Goal: Task Accomplishment & Management: Use online tool/utility

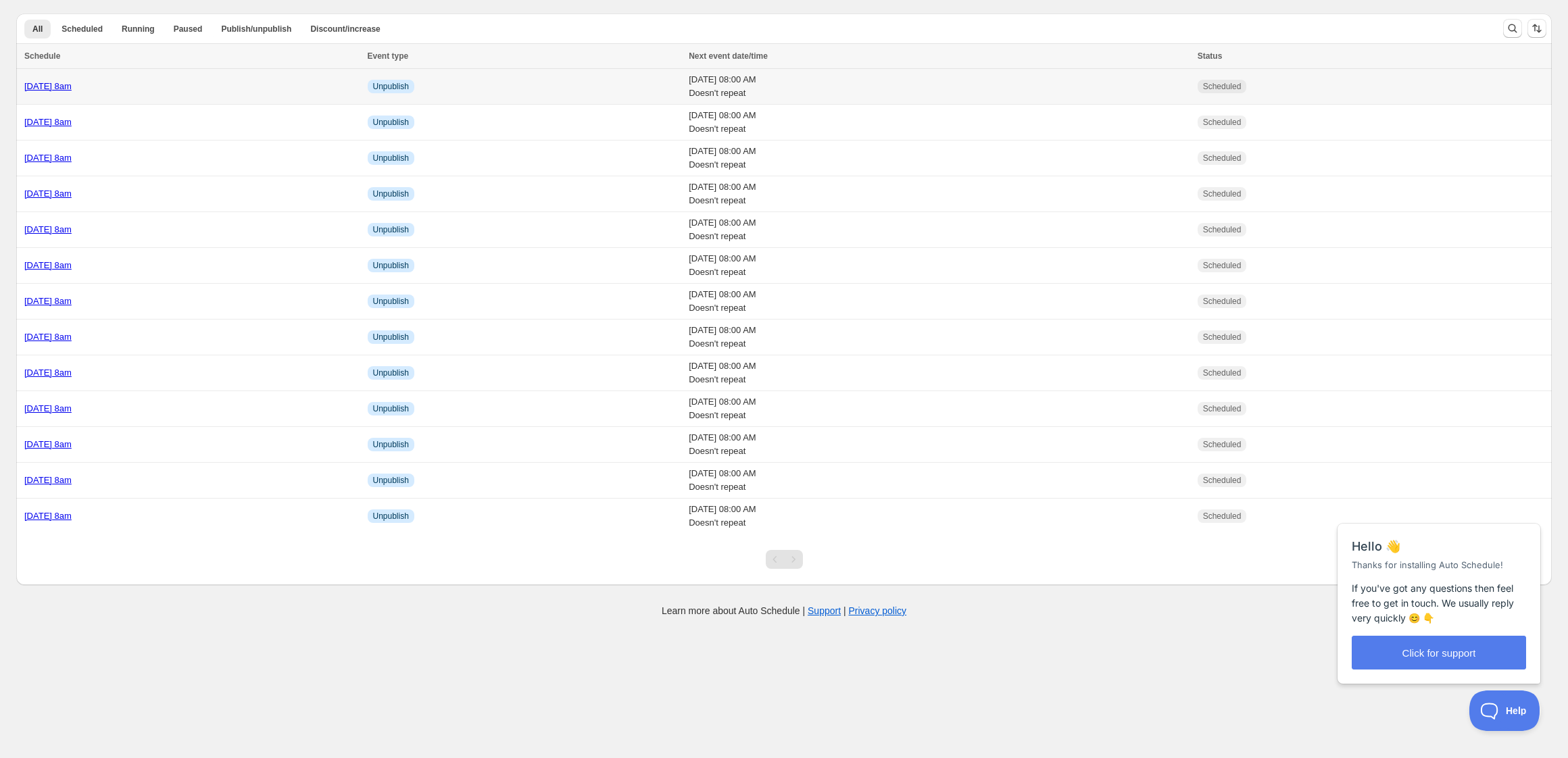
click at [219, 91] on div "[DATE] 8am" at bounding box center [192, 86] width 335 height 14
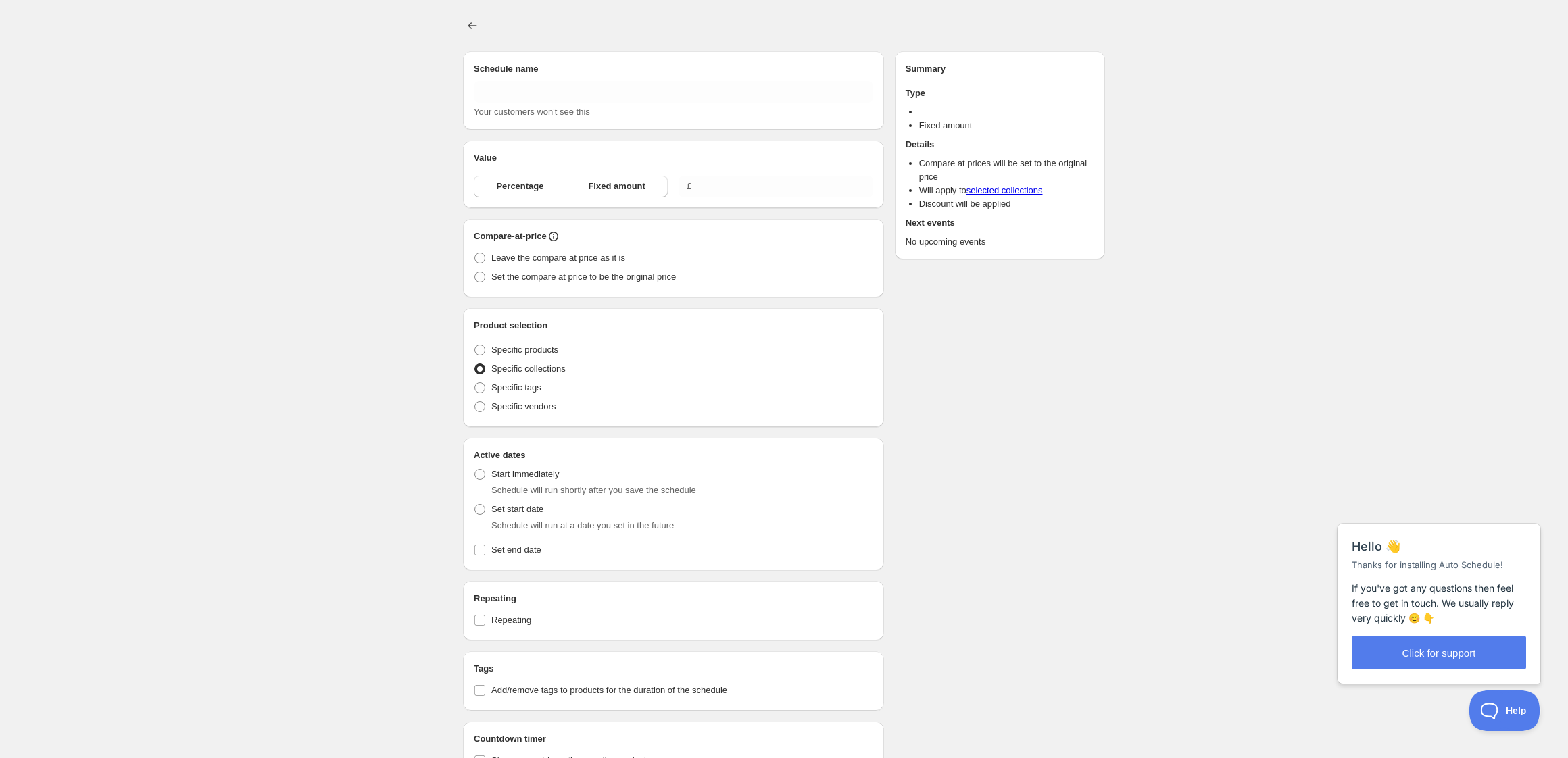
type input "[DATE] 8am"
radio input "true"
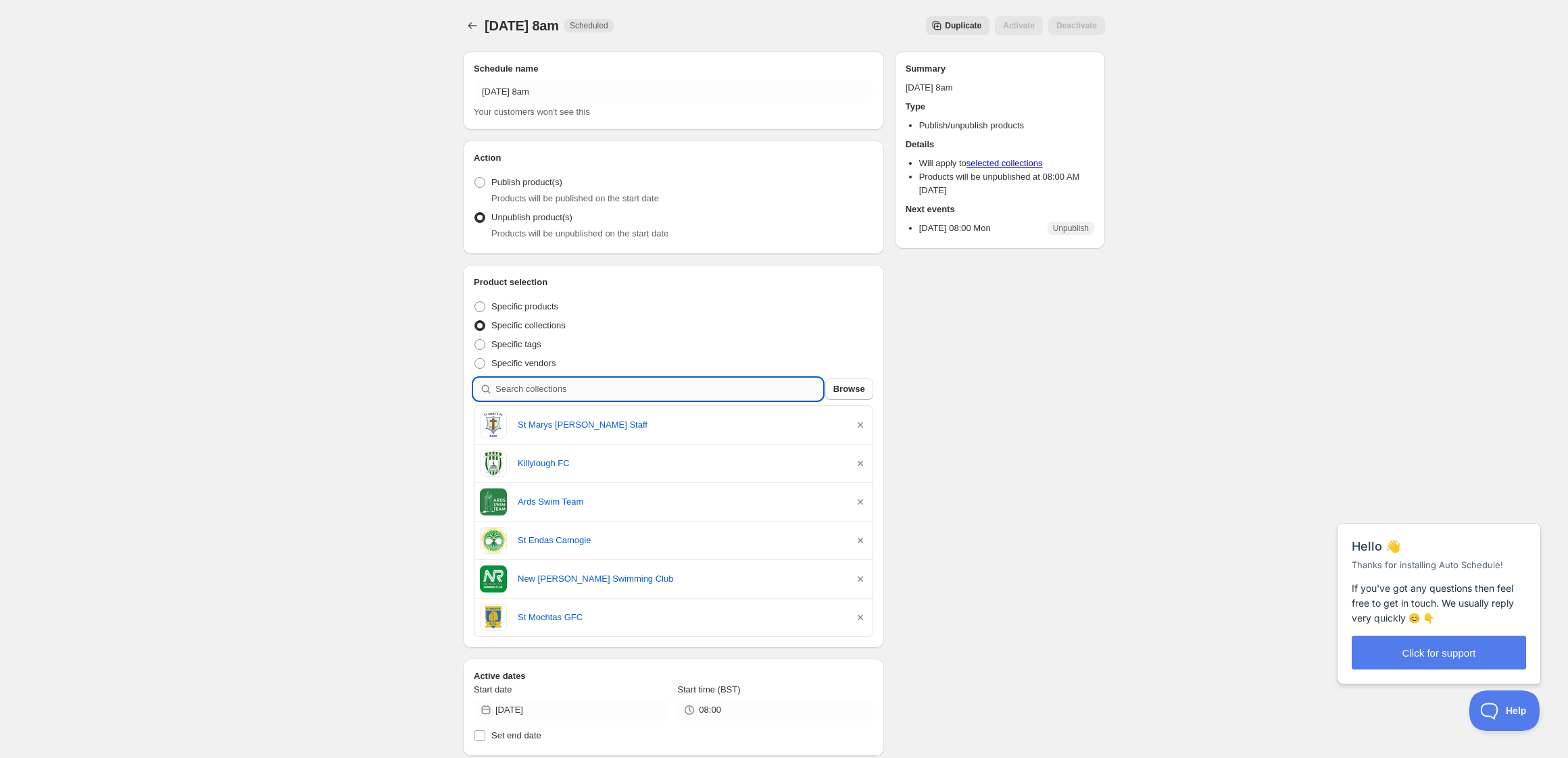
click at [633, 387] on input "search" at bounding box center [659, 389] width 327 height 22
type input "s"
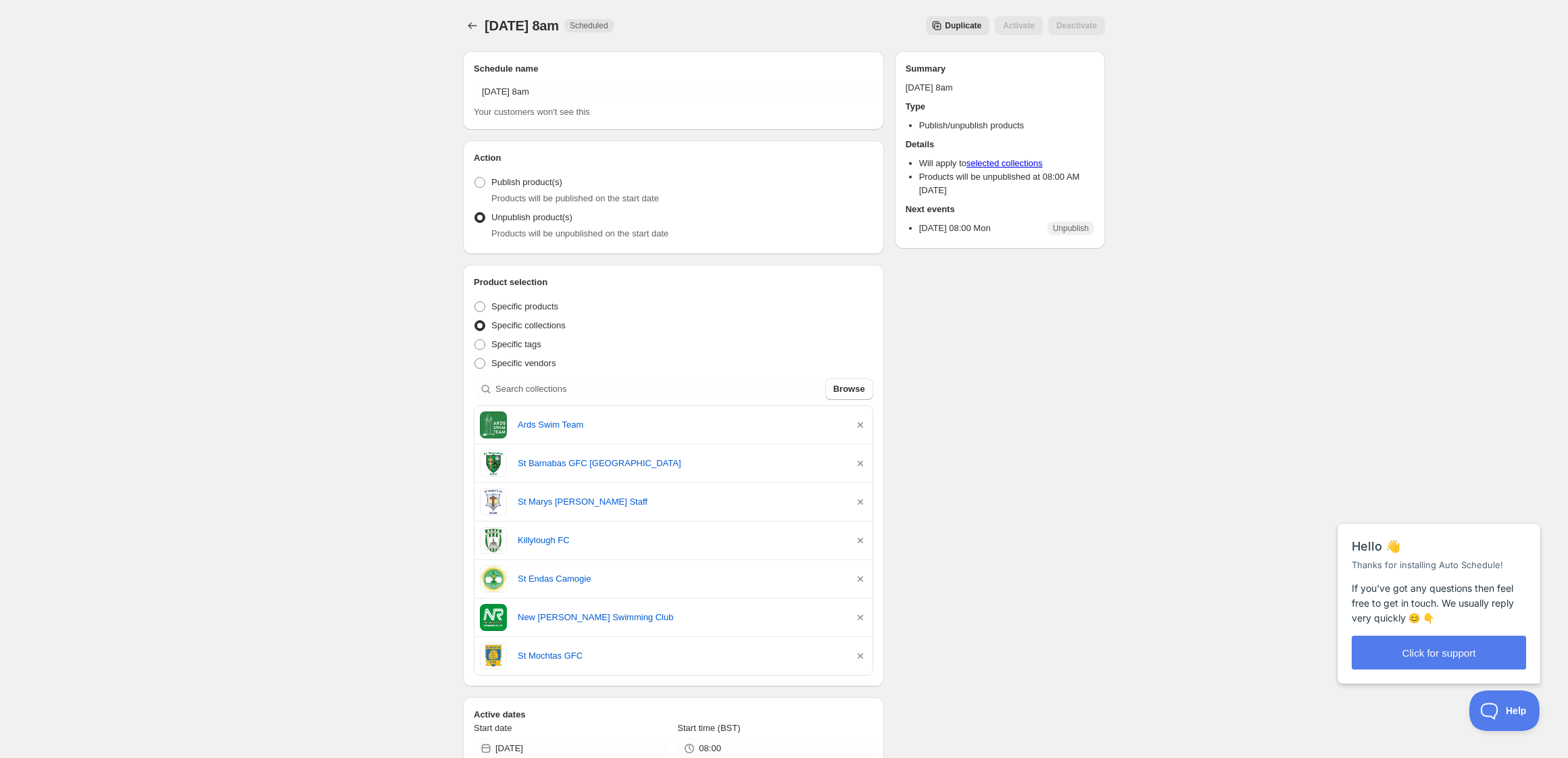
scroll to position [3, 0]
